Goal: Find specific page/section: Find specific page/section

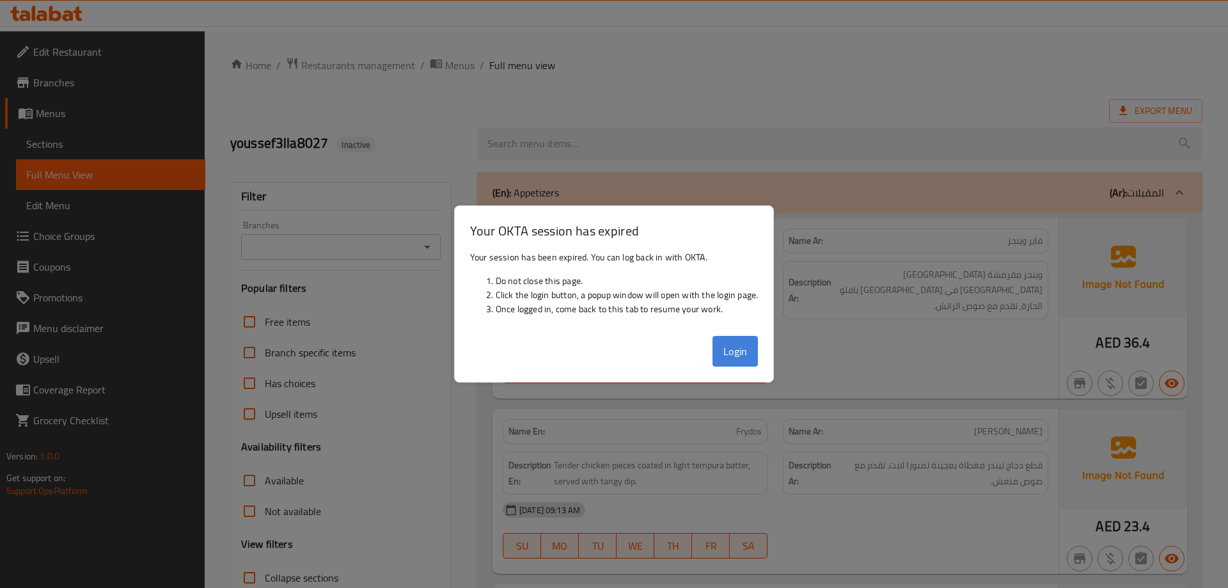
click at [738, 349] on button "Login" at bounding box center [735, 351] width 46 height 31
click at [345, 146] on div at bounding box center [614, 294] width 1228 height 588
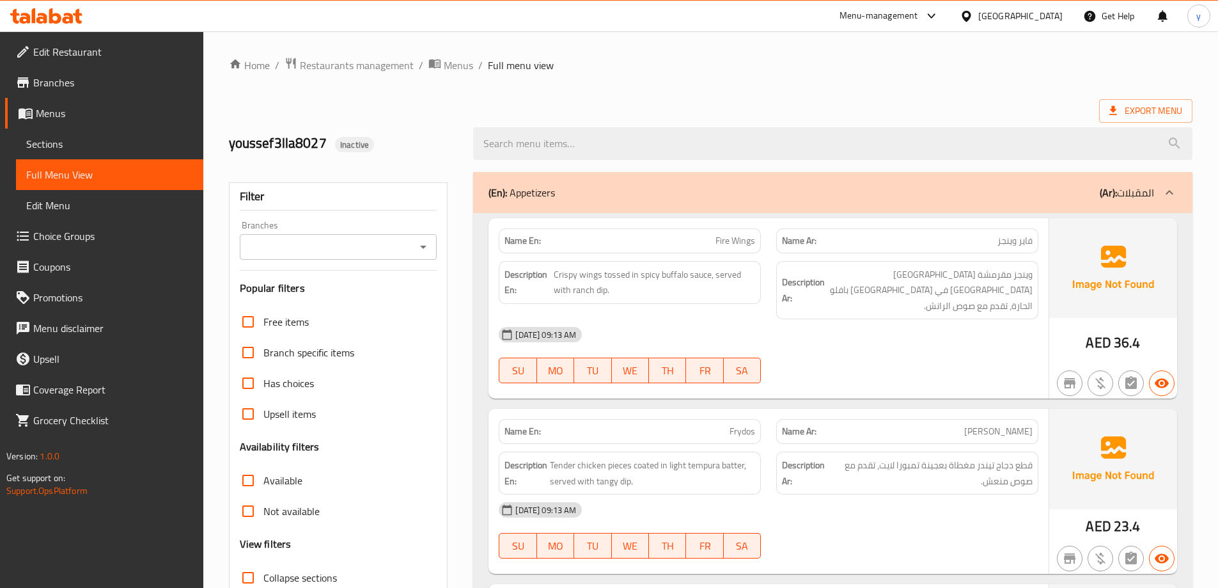
click at [98, 84] on span "Branches" at bounding box center [113, 82] width 160 height 15
